Goal: Task Accomplishment & Management: Manage account settings

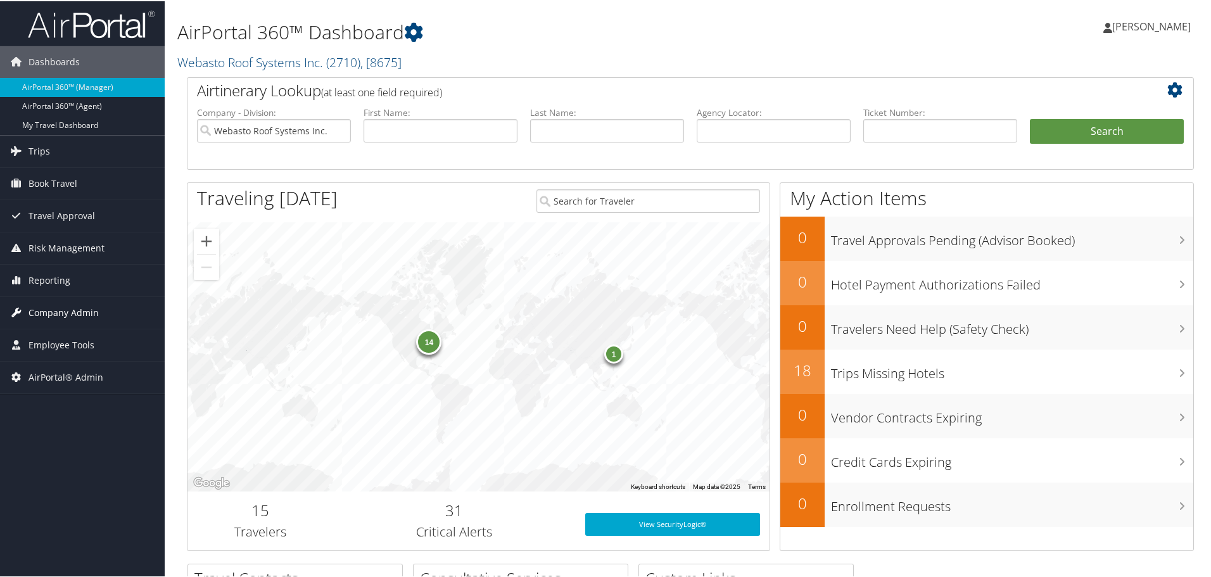
click at [53, 313] on span "Company Admin" at bounding box center [63, 312] width 70 height 32
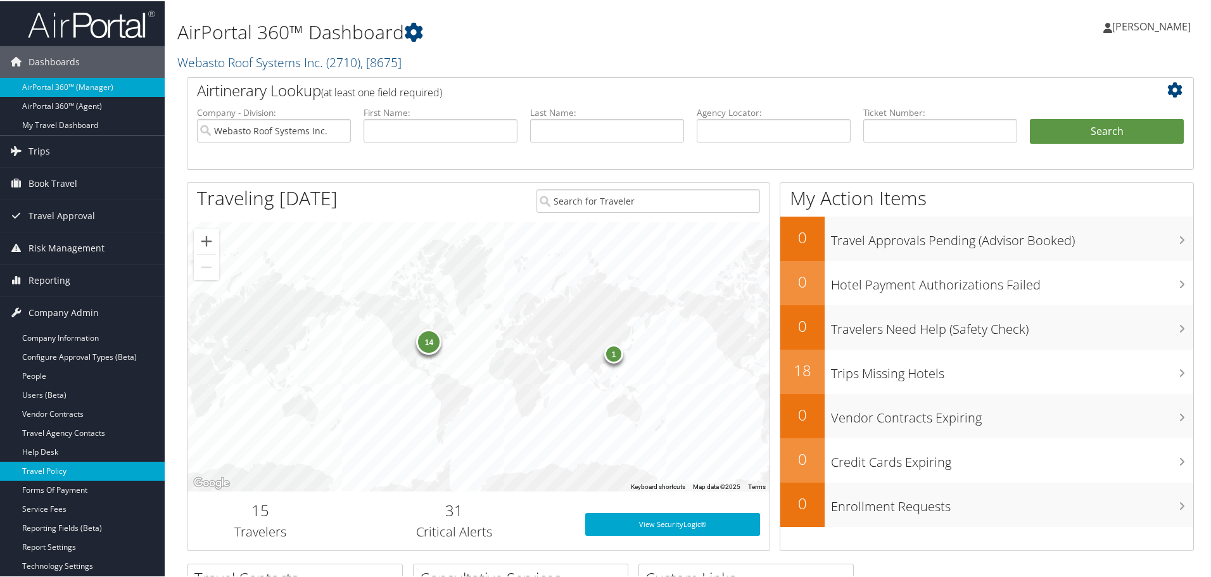
click at [58, 467] on link "Travel Policy" at bounding box center [82, 469] width 165 height 19
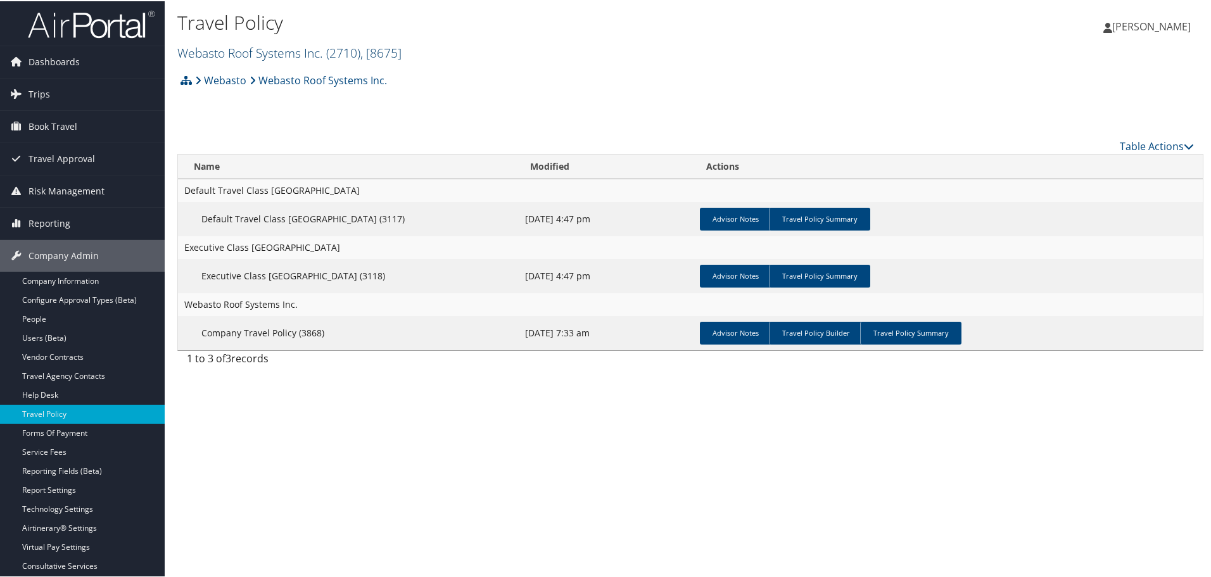
click at [252, 50] on link "Webasto Roof Systems Inc. ( 2710 ) , [ 8675 ]" at bounding box center [289, 51] width 224 height 17
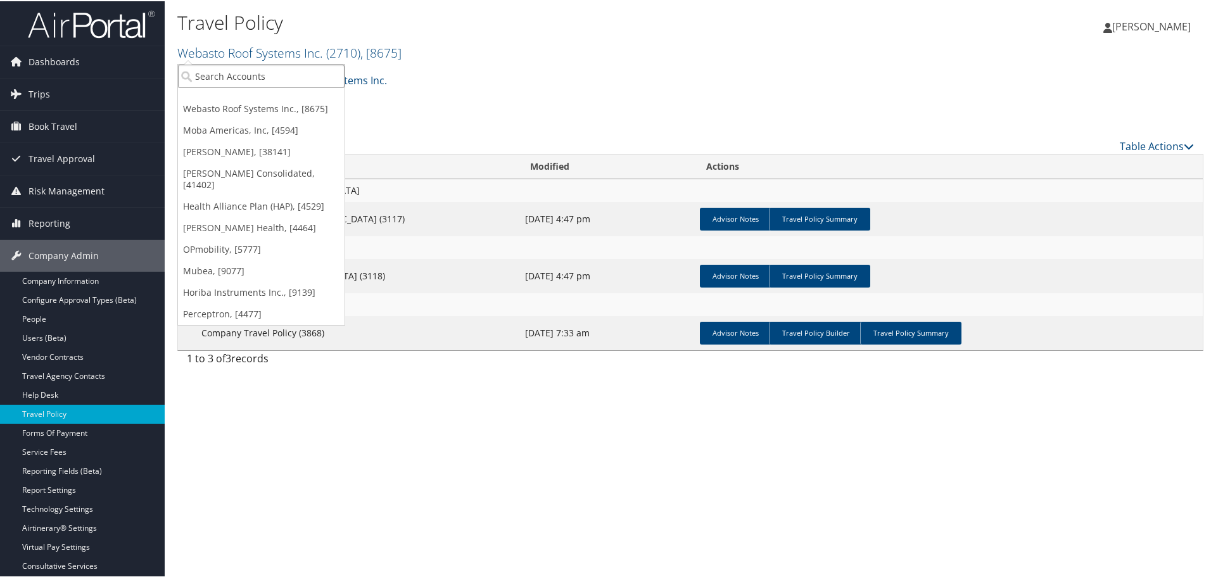
click at [246, 73] on input "search" at bounding box center [261, 74] width 167 height 23
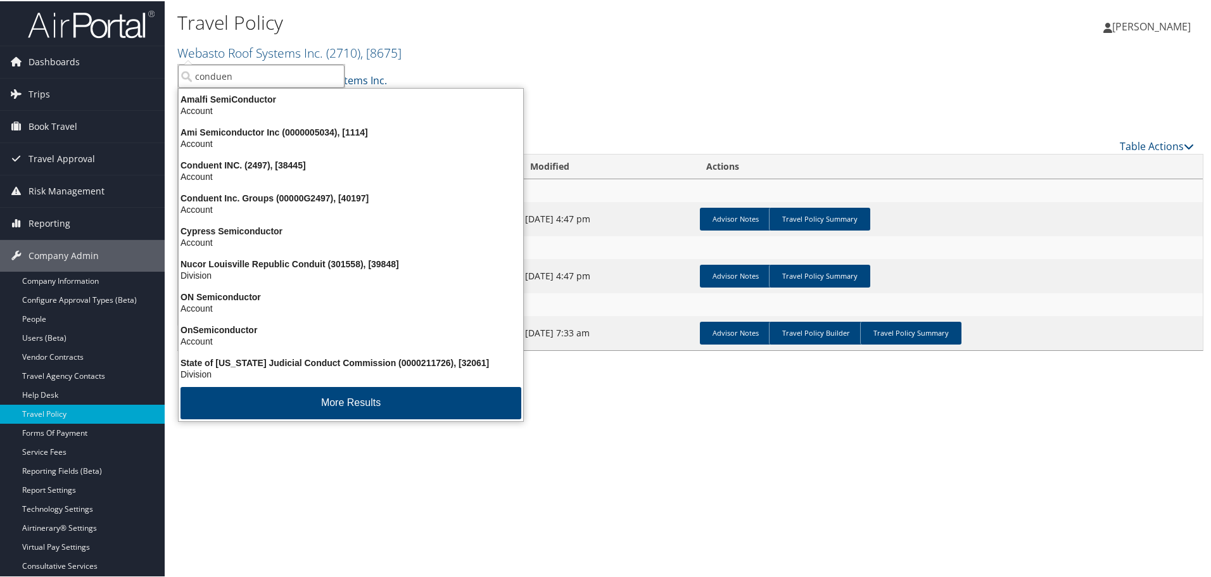
type input "conduent"
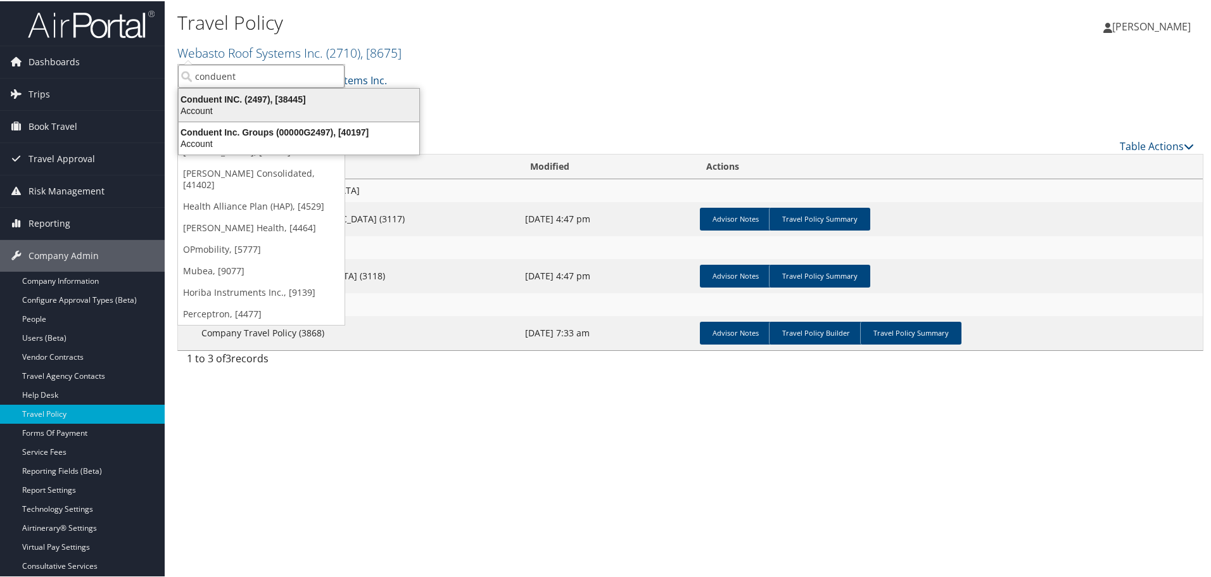
click at [239, 99] on div "Conduent INC. (2497), [38445]" at bounding box center [299, 97] width 256 height 11
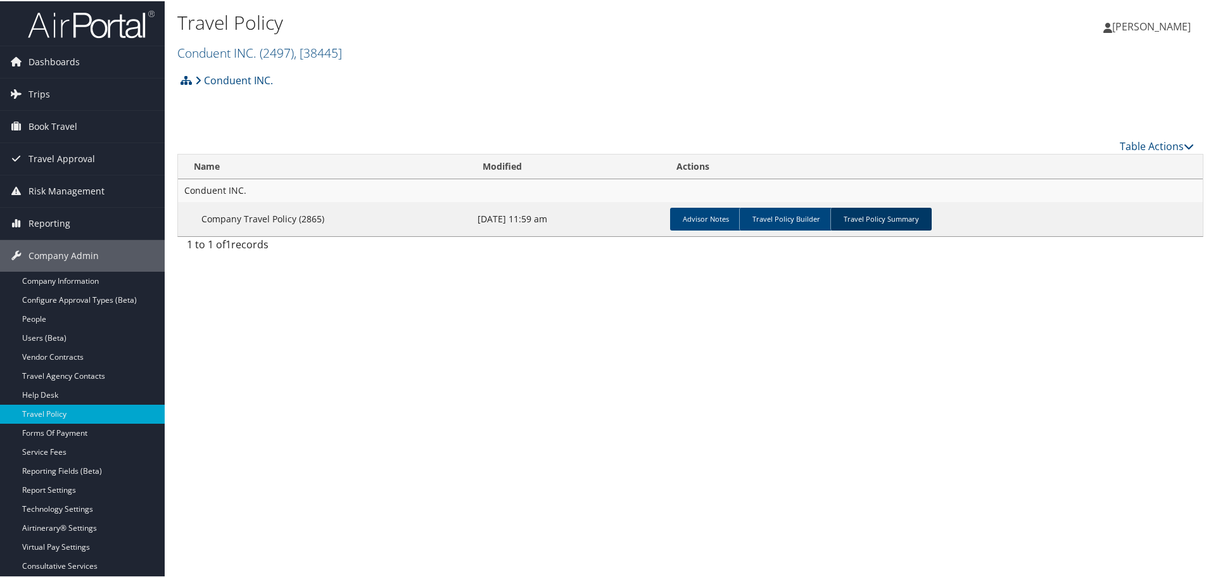
click at [862, 214] on link "Travel Policy Summary" at bounding box center [880, 217] width 101 height 23
